Goal: Task Accomplishment & Management: Manage account settings

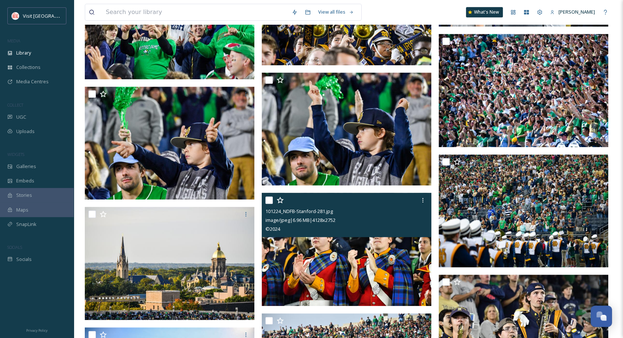
scroll to position [631, 0]
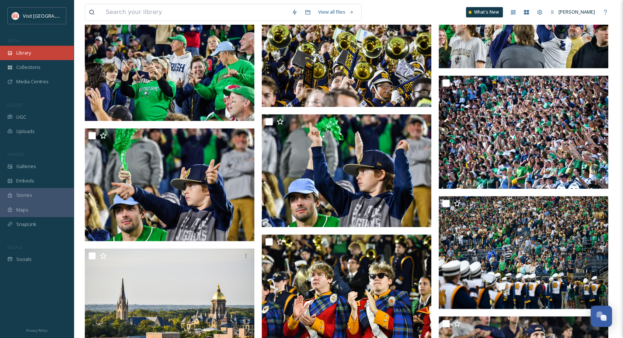
click at [14, 51] on div "Library" at bounding box center [37, 53] width 74 height 14
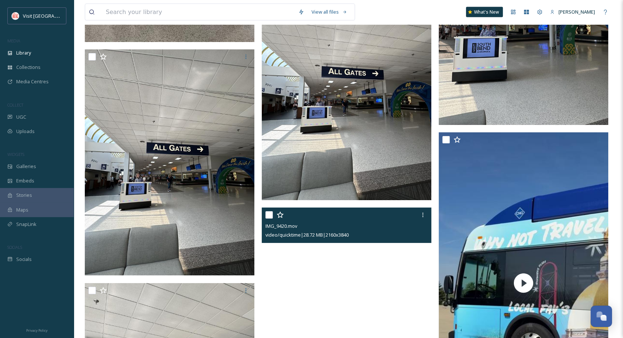
scroll to position [1627, 0]
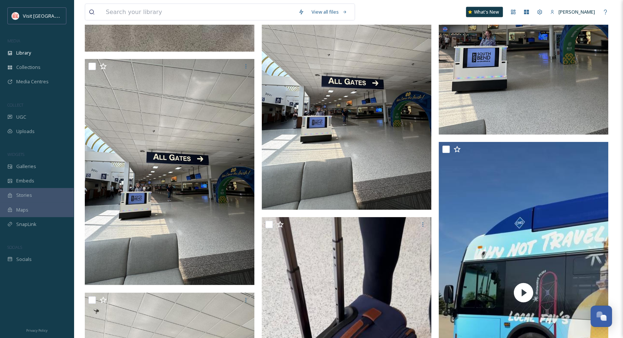
click at [357, 152] on img at bounding box center [347, 97] width 170 height 226
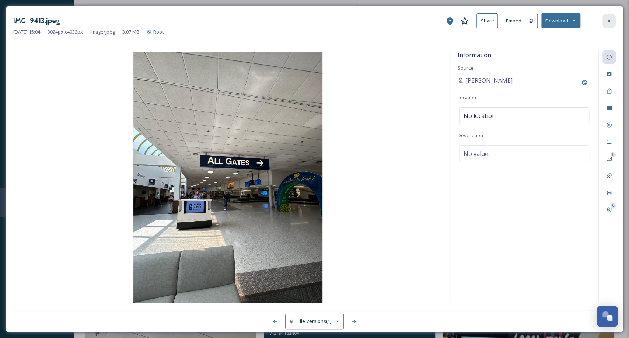
click at [608, 22] on icon at bounding box center [610, 21] width 6 height 6
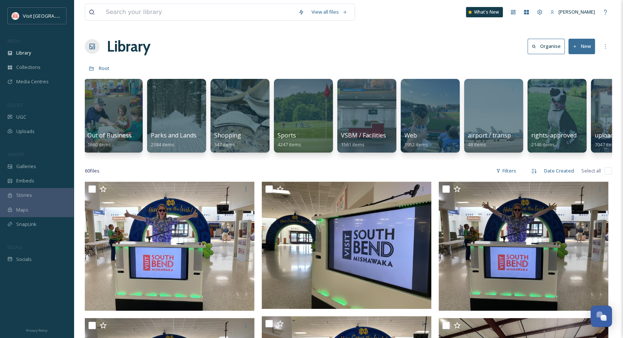
scroll to position [0, 487]
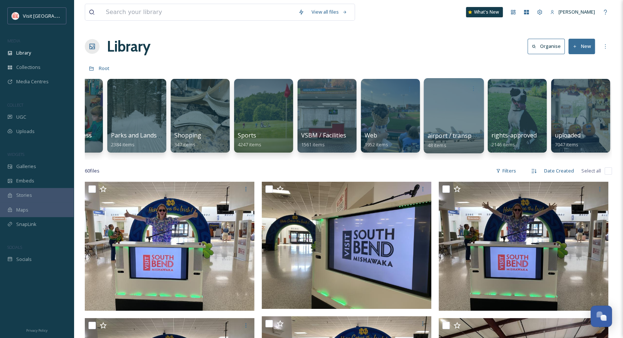
click at [463, 122] on div at bounding box center [454, 115] width 60 height 75
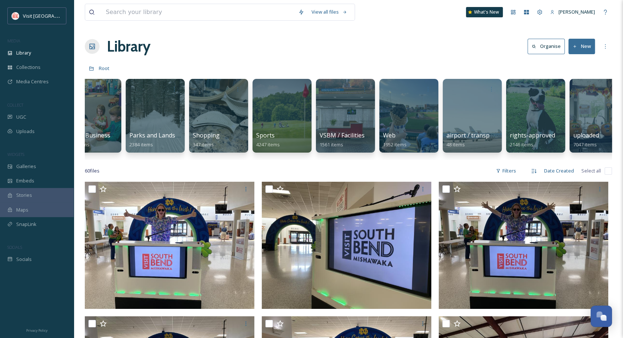
scroll to position [0, 487]
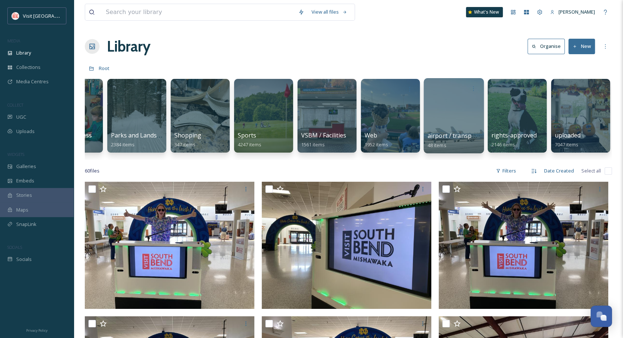
click at [469, 115] on div at bounding box center [454, 115] width 60 height 75
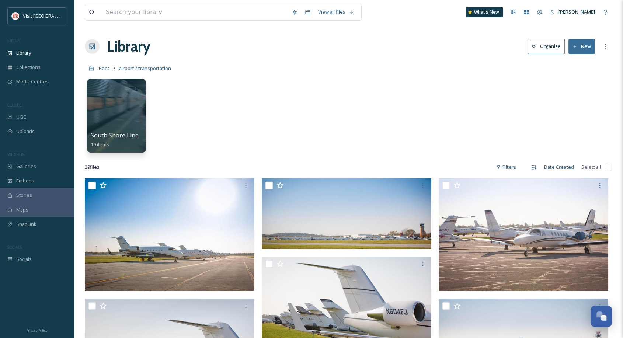
drag, startPoint x: 204, startPoint y: 128, endPoint x: 218, endPoint y: 39, distance: 90.0
click at [218, 39] on div "Library Organise New" at bounding box center [348, 46] width 527 height 22
click at [584, 44] on button "New" at bounding box center [582, 46] width 27 height 15
click at [578, 91] on span "Folder" at bounding box center [573, 92] width 14 height 7
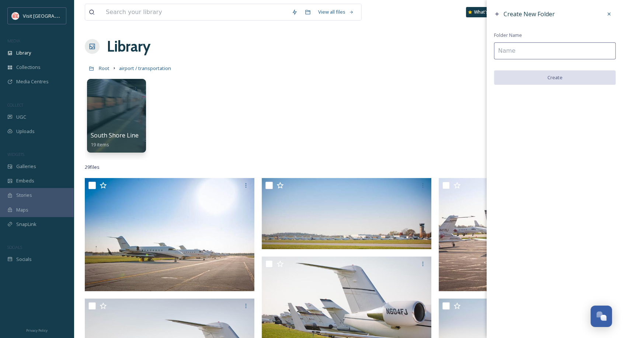
click at [541, 51] on input at bounding box center [555, 50] width 122 height 17
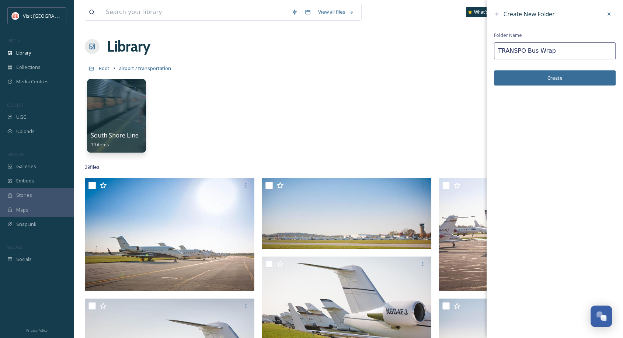
type input "TRANSPO Bus Wrap"
click at [548, 79] on button "Create" at bounding box center [555, 77] width 122 height 15
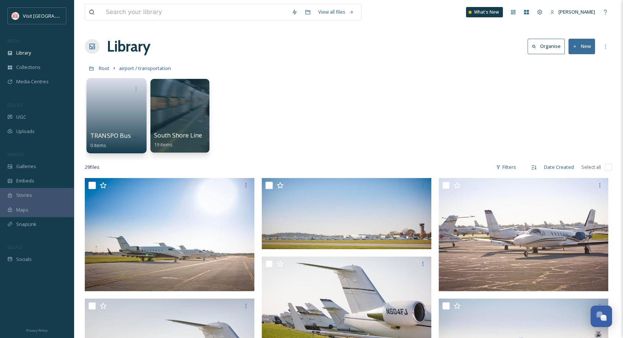
click at [128, 115] on link at bounding box center [116, 113] width 53 height 36
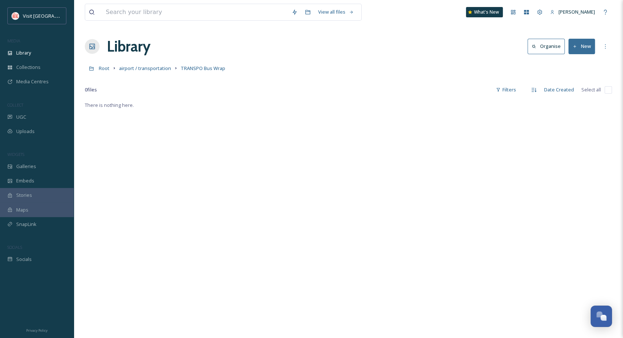
click at [583, 49] on button "New" at bounding box center [582, 46] width 27 height 15
click at [580, 65] on span "File Upload" at bounding box center [578, 63] width 24 height 7
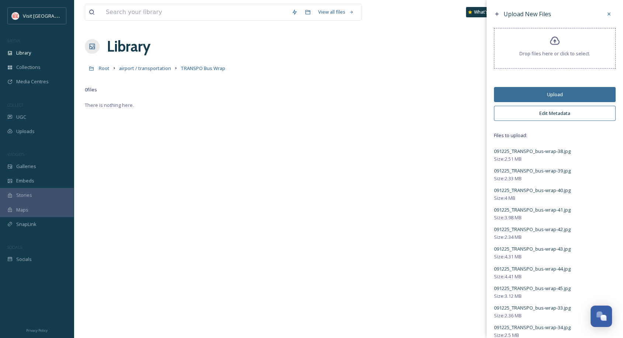
click at [553, 114] on button "Edit Metadata" at bounding box center [555, 113] width 122 height 15
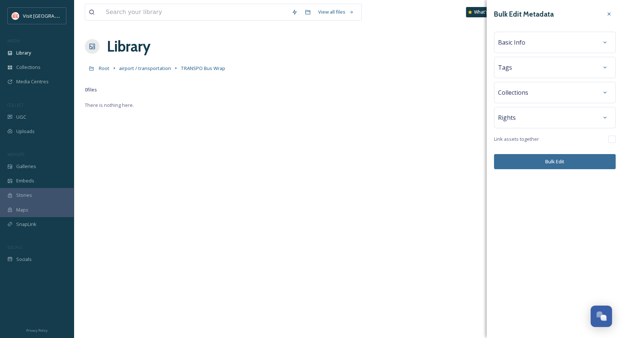
click at [528, 42] on div "Basic Info" at bounding box center [555, 42] width 114 height 13
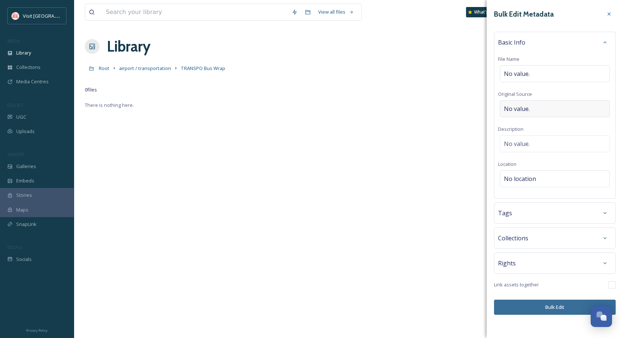
click at [518, 108] on span "No value." at bounding box center [517, 108] width 26 height 9
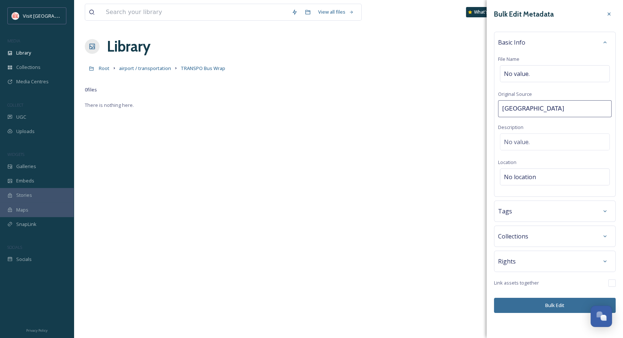
type input "[PERSON_NAME]"
click at [552, 140] on div "No value." at bounding box center [555, 141] width 110 height 17
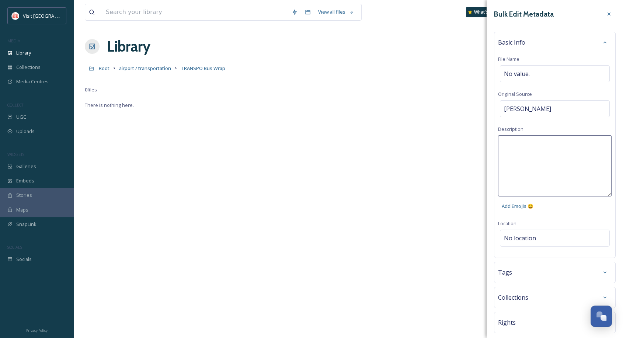
click at [552, 140] on textarea at bounding box center [555, 165] width 114 height 61
click at [596, 147] on textarea "TR" at bounding box center [555, 165] width 114 height 61
type textarea "TRANSPO Bus Wrap"
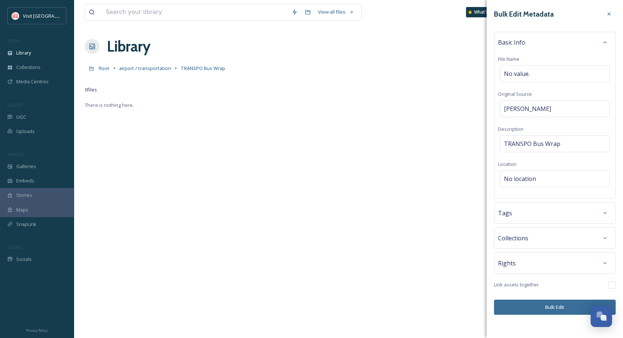
click at [544, 326] on div "Bulk Edit Metadata Basic Info File Name No value. Original Source [PERSON_NAME]…" at bounding box center [555, 169] width 136 height 338
click at [549, 304] on button "Bulk Edit" at bounding box center [555, 307] width 122 height 15
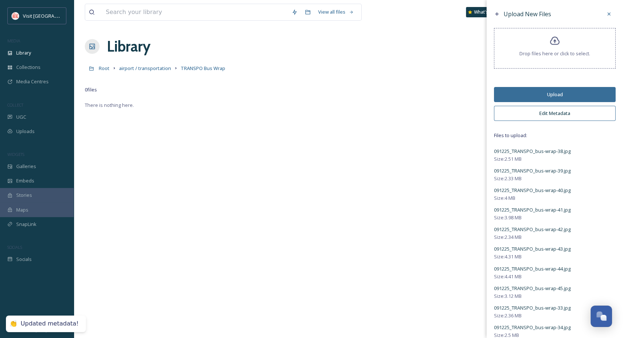
click at [550, 91] on button "Upload" at bounding box center [555, 94] width 122 height 15
